Goal: Task Accomplishment & Management: Manage account settings

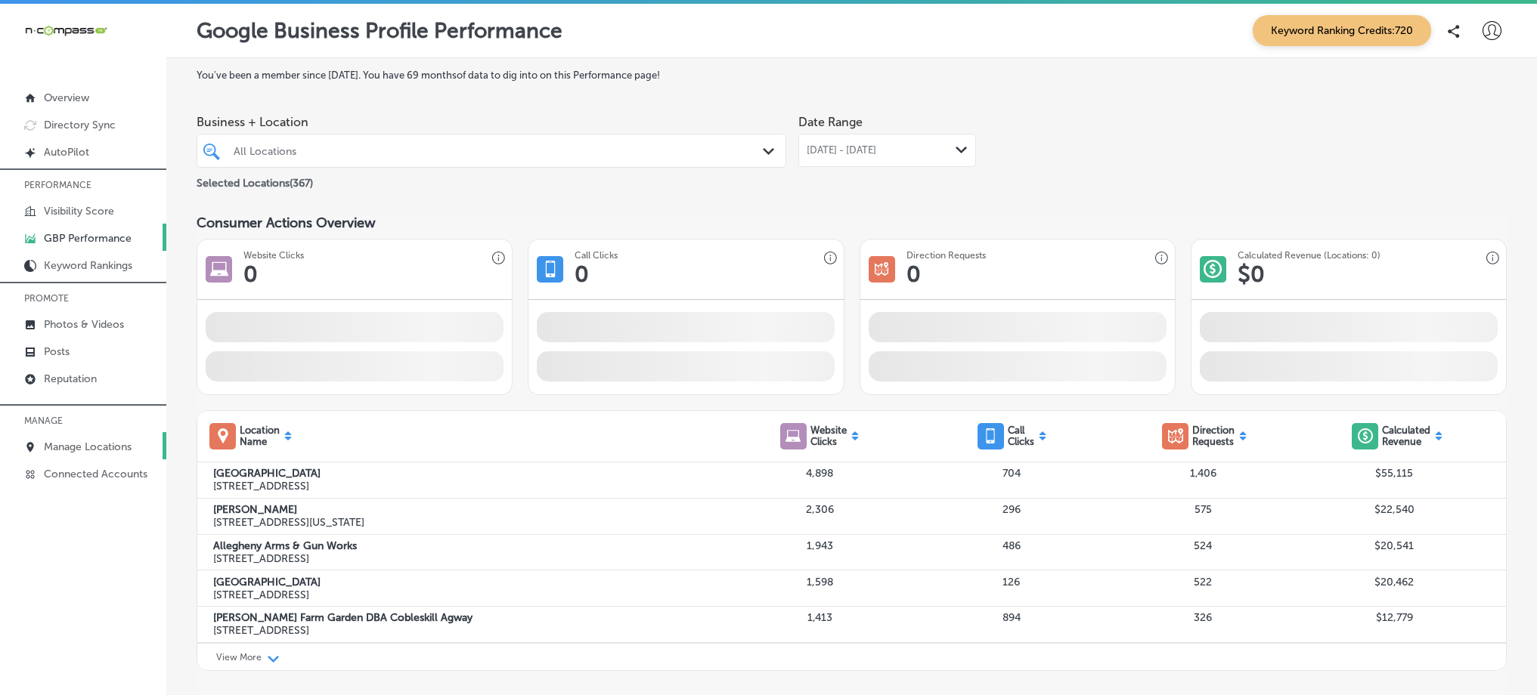
click at [83, 450] on p "Manage Locations" at bounding box center [88, 447] width 88 height 13
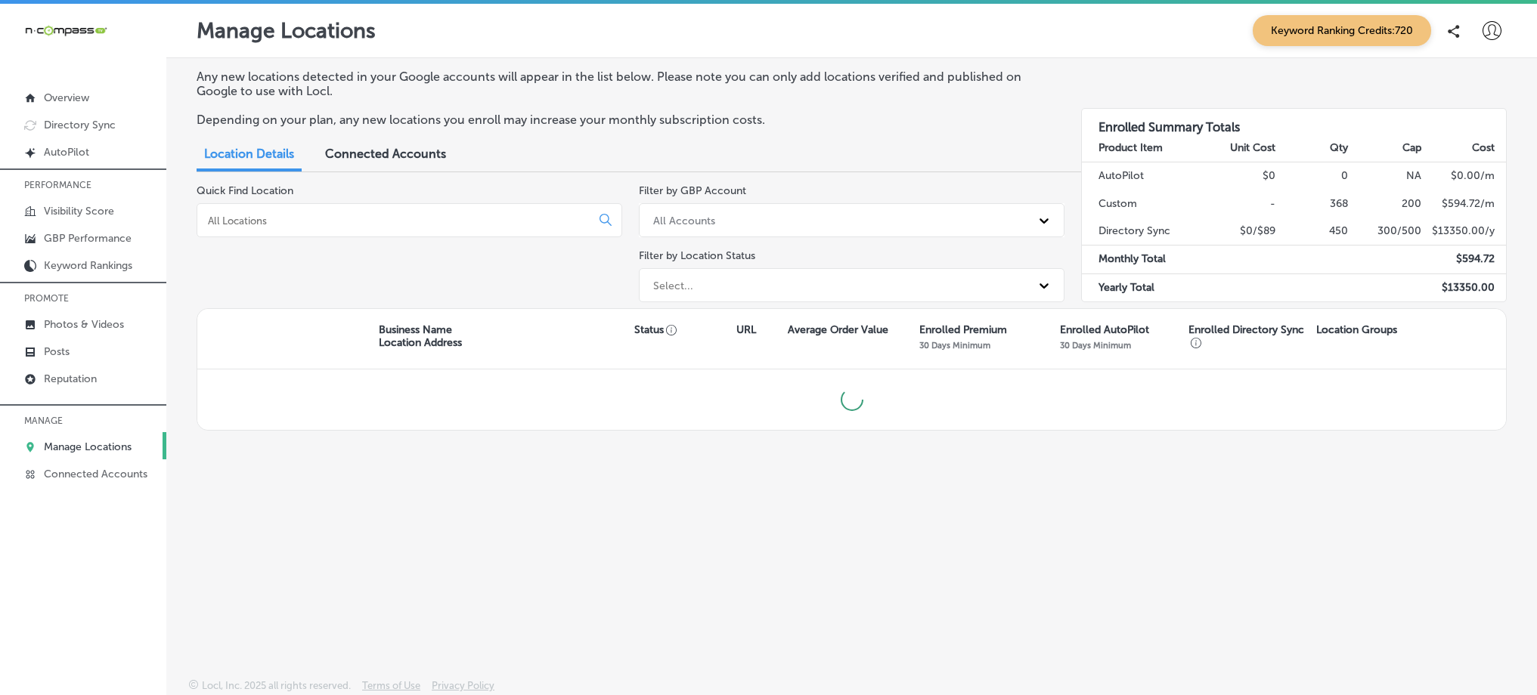
click at [318, 224] on input at bounding box center [396, 221] width 381 height 14
paste input "Above All Glass LLC"
type input "Above All Glass LLC"
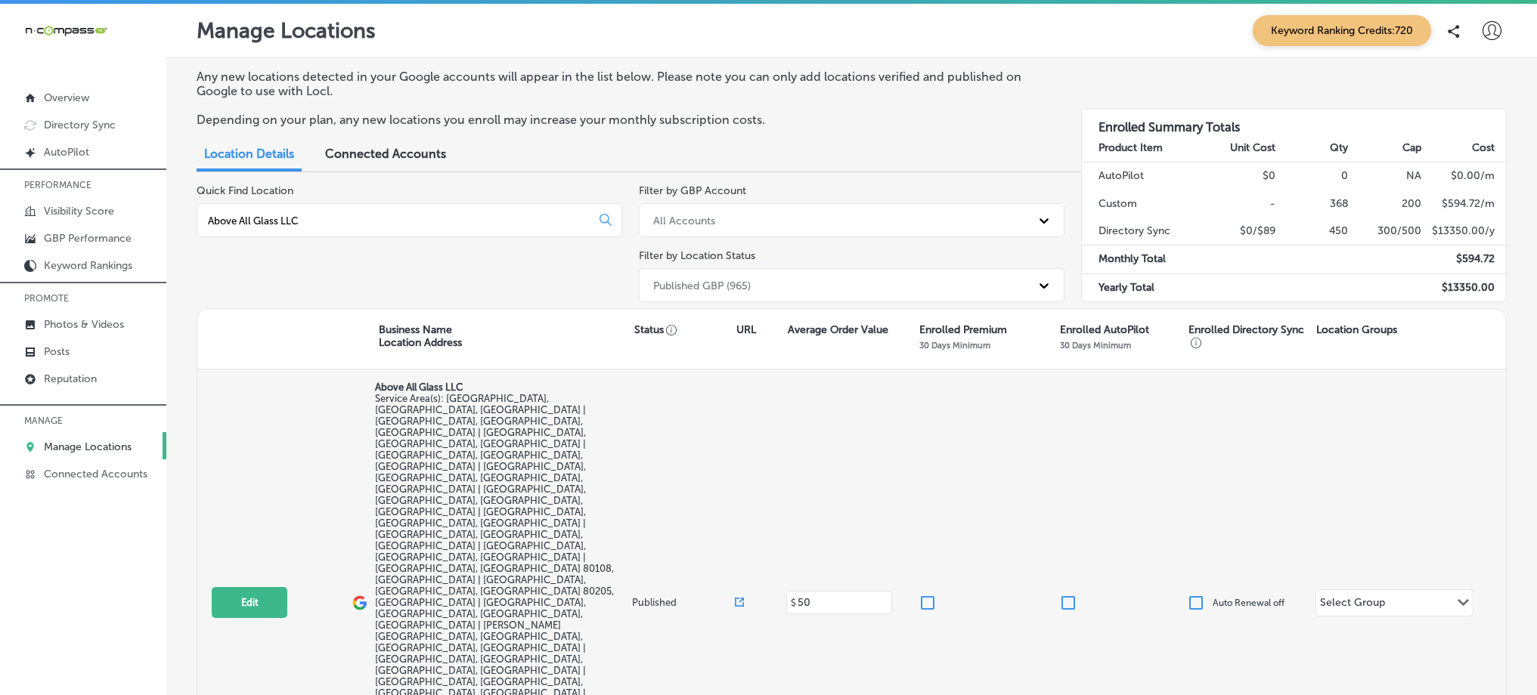
click at [921, 594] on input "checkbox" at bounding box center [927, 603] width 18 height 18
checkbox input "true"
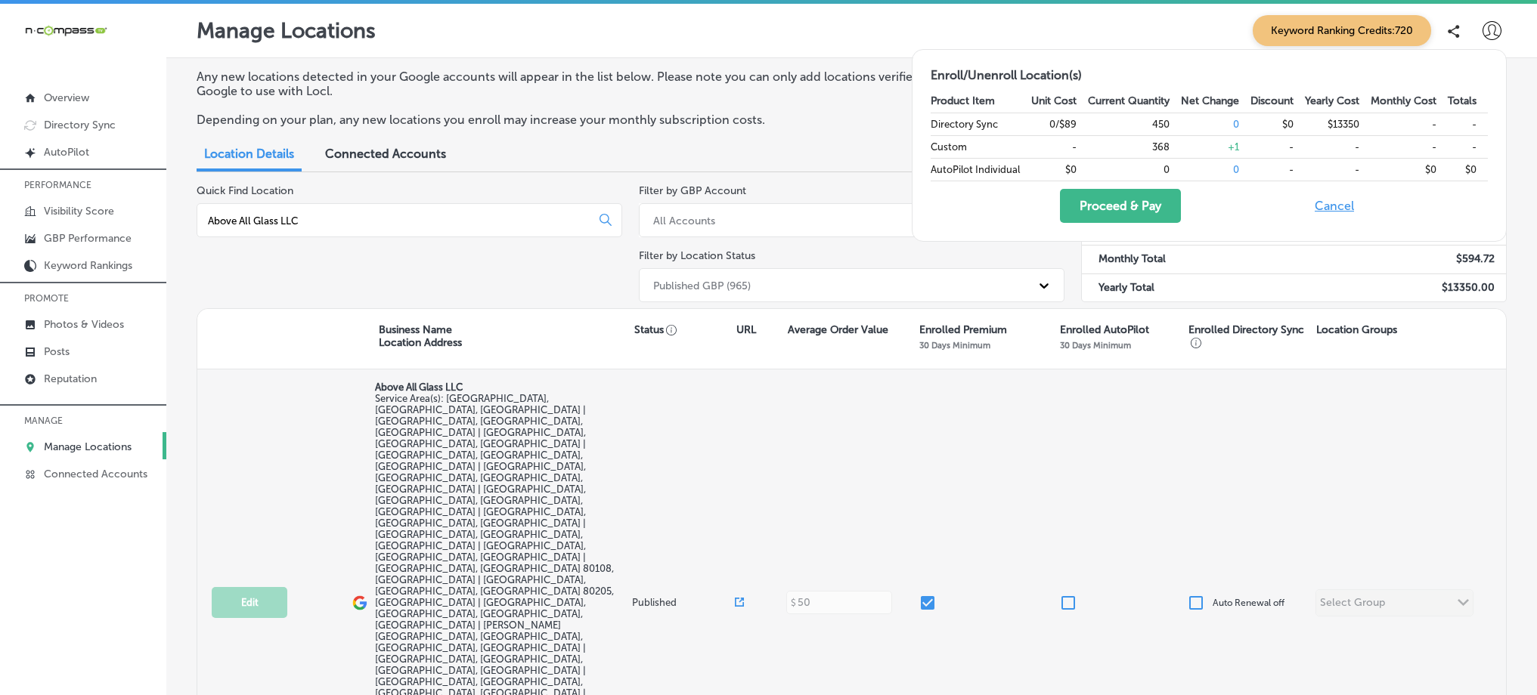
click at [1195, 594] on input "checkbox" at bounding box center [1196, 603] width 18 height 18
checkbox input "true"
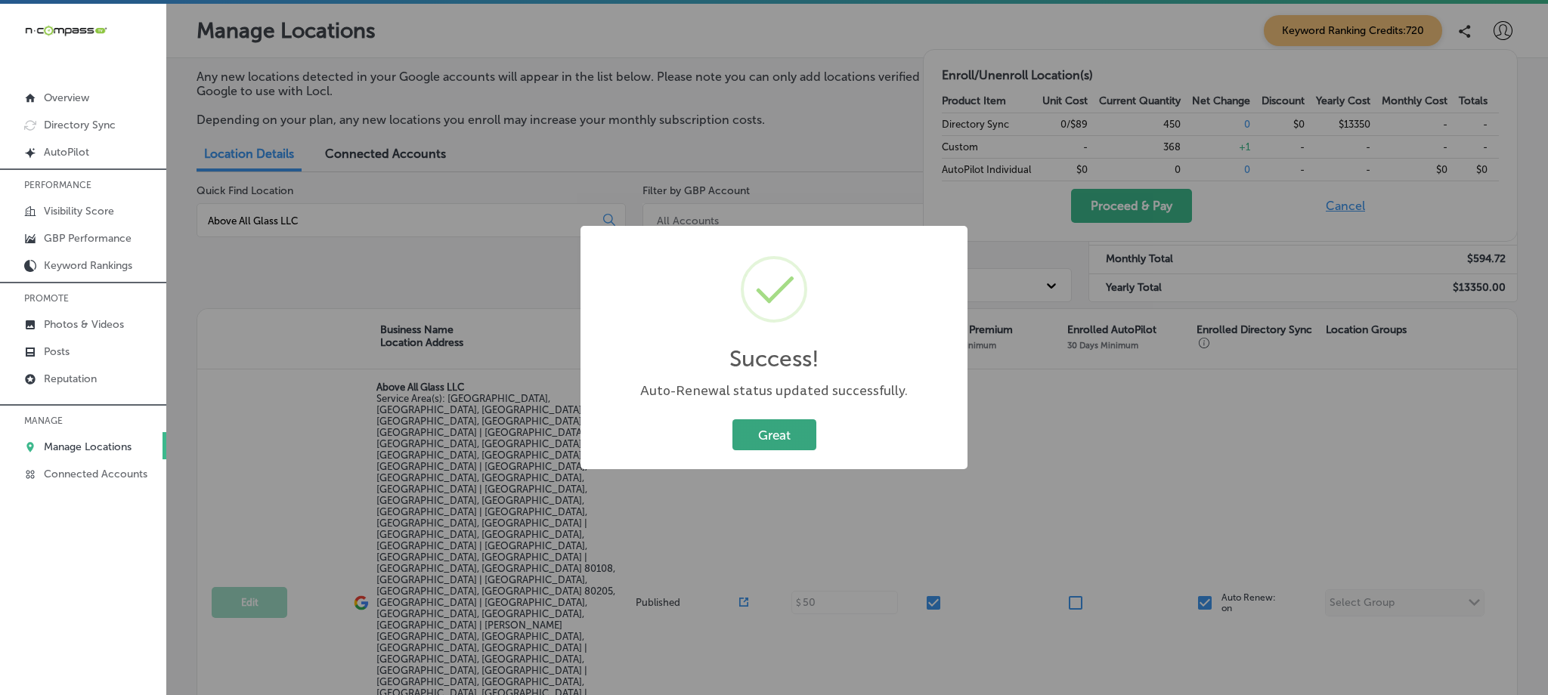
click at [772, 433] on button "Great" at bounding box center [774, 434] width 84 height 31
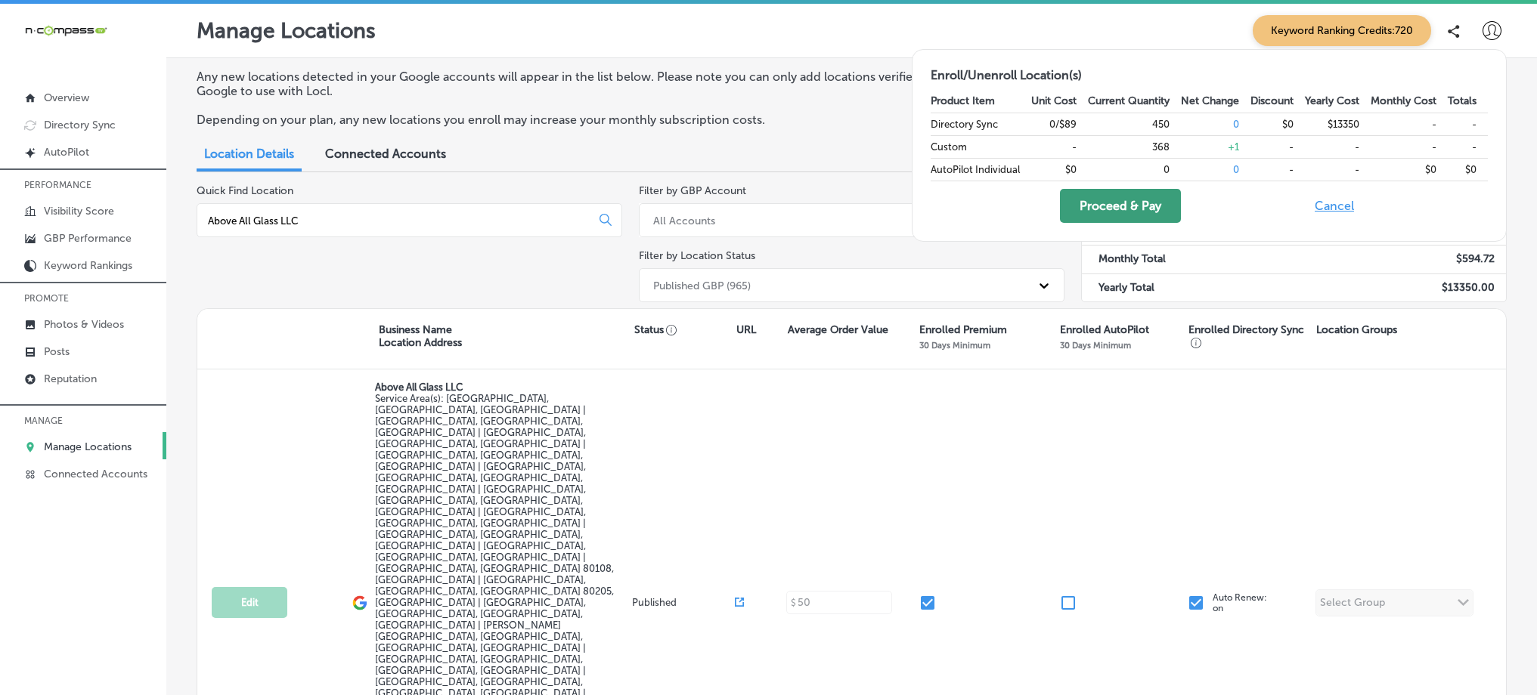
click at [1097, 209] on button "Proceed & Pay" at bounding box center [1120, 206] width 121 height 34
